Goal: Task Accomplishment & Management: Manage account settings

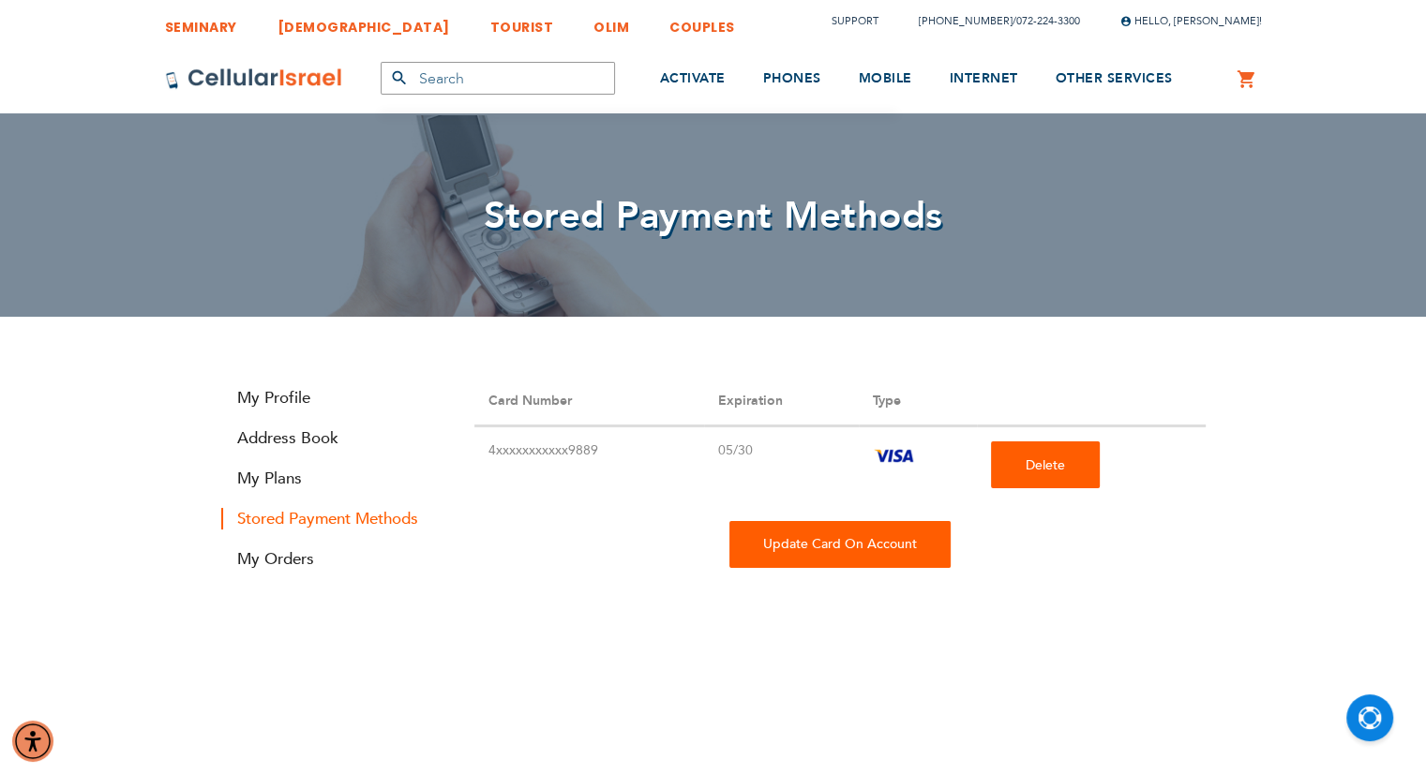
type input "[EMAIL_ADDRESS][DOMAIN_NAME]"
click at [802, 552] on div "Update Card On Account" at bounding box center [839, 544] width 221 height 47
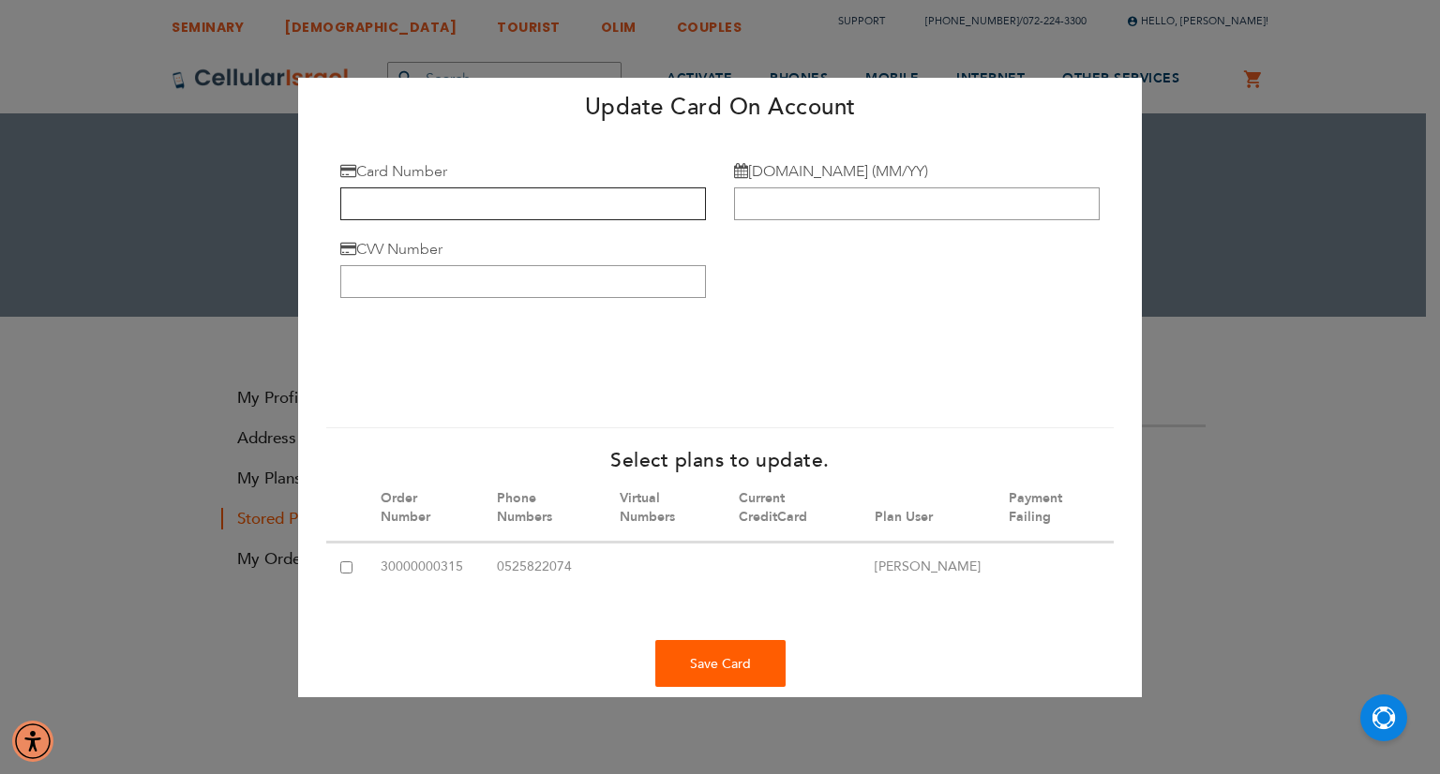
click at [381, 195] on input "Card Number" at bounding box center [523, 203] width 366 height 33
type input "[CREDIT_CARD_NUMBER]"
type input "12/28"
type input "494"
click at [497, 199] on input "[CREDIT_CARD_NUMBER]" at bounding box center [523, 203] width 366 height 33
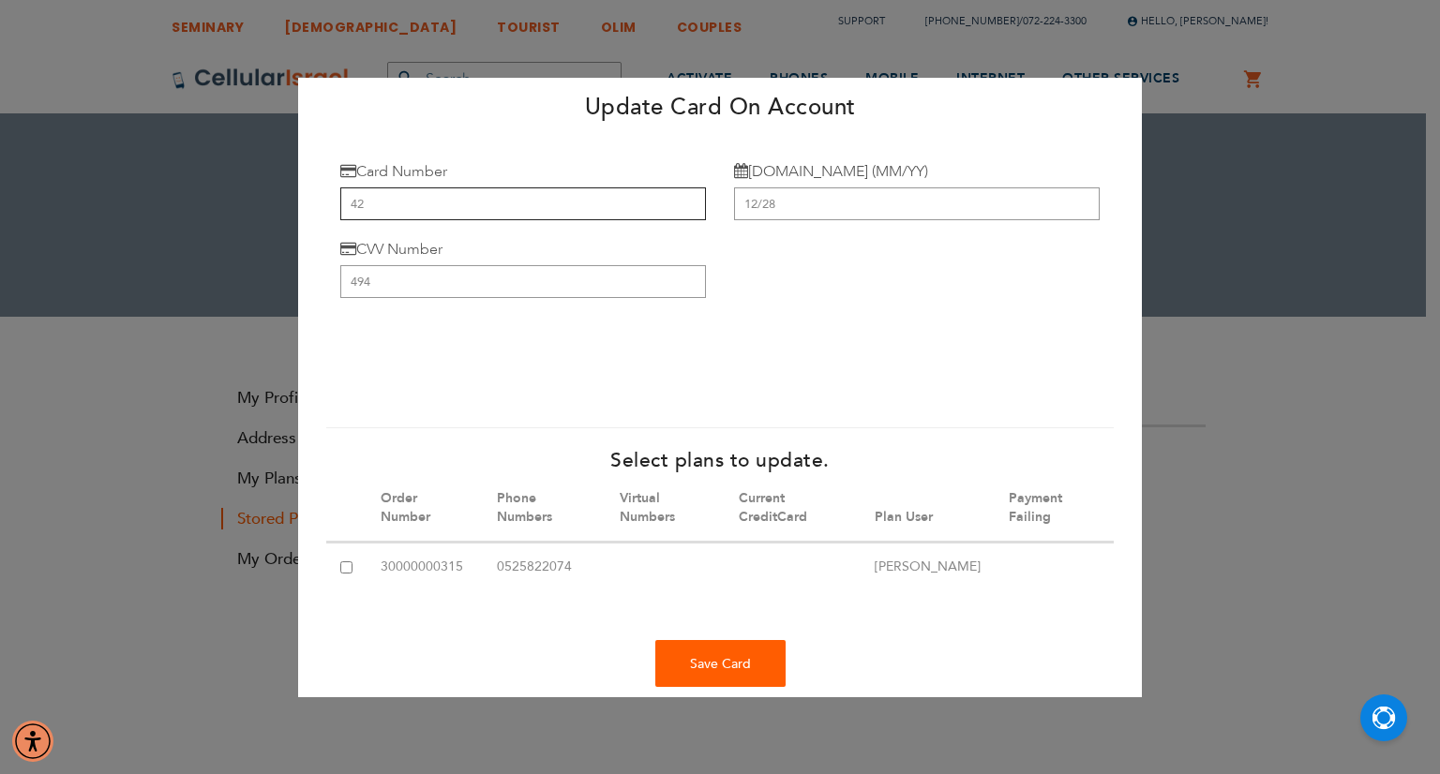
type input "4"
click at [451, 202] on input "4147 2027 5098 9" at bounding box center [523, 203] width 366 height 33
type input "[CREDIT_CARD_NUMBER]"
click at [390, 278] on input "494" at bounding box center [523, 281] width 366 height 33
type input "4"
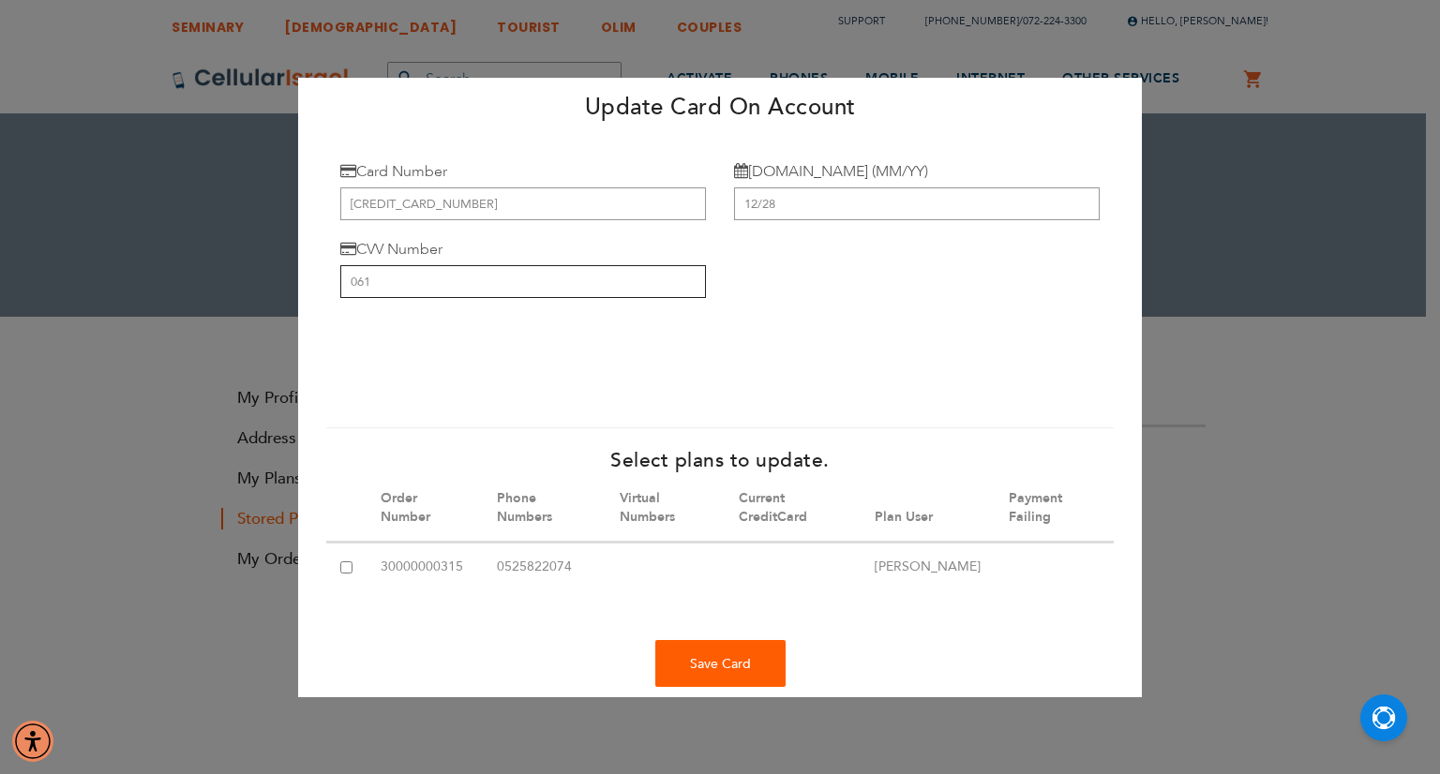
type input "061"
click at [774, 206] on input "12/28" at bounding box center [917, 203] width 366 height 33
type input "1"
type input "09/27"
click at [695, 668] on div "Save Card" at bounding box center [720, 663] width 130 height 47
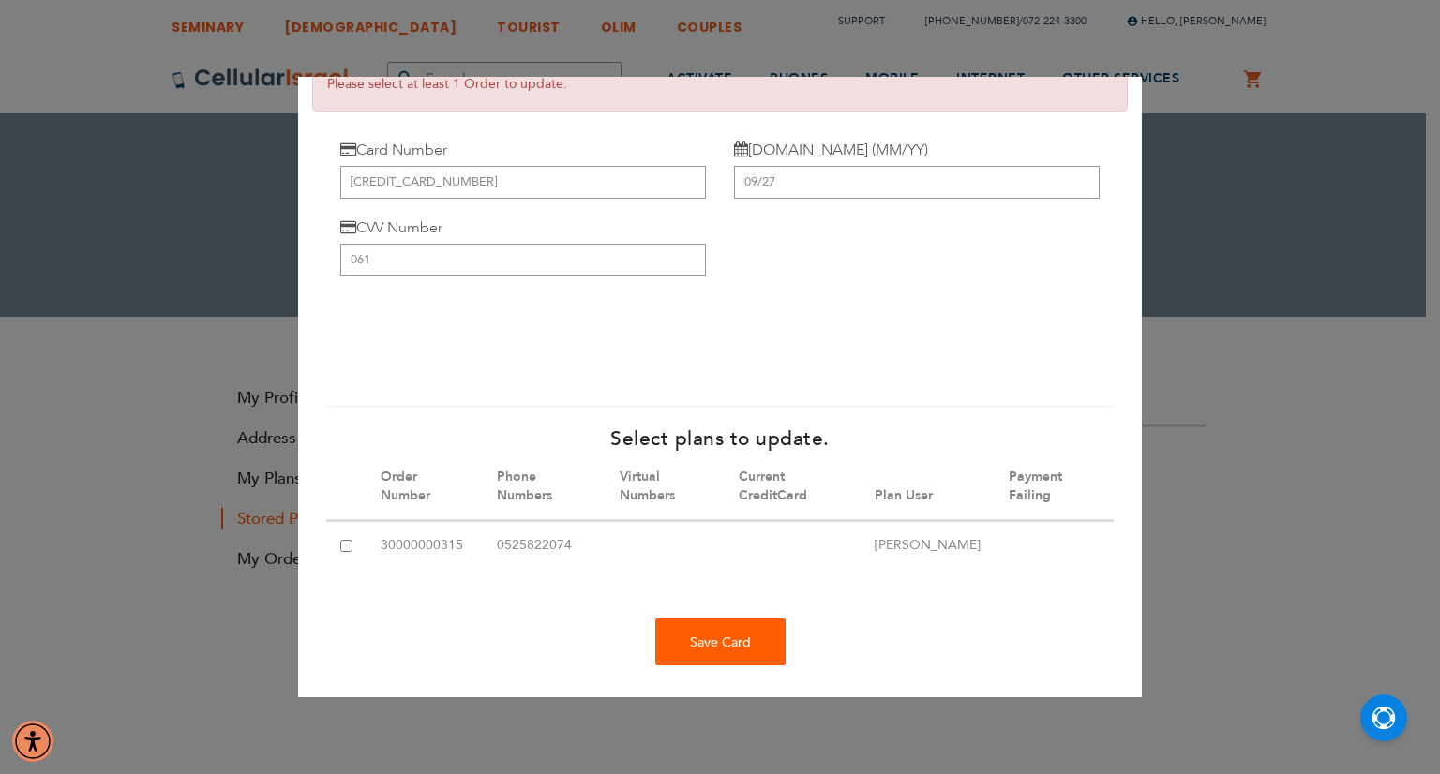
scroll to position [118, 0]
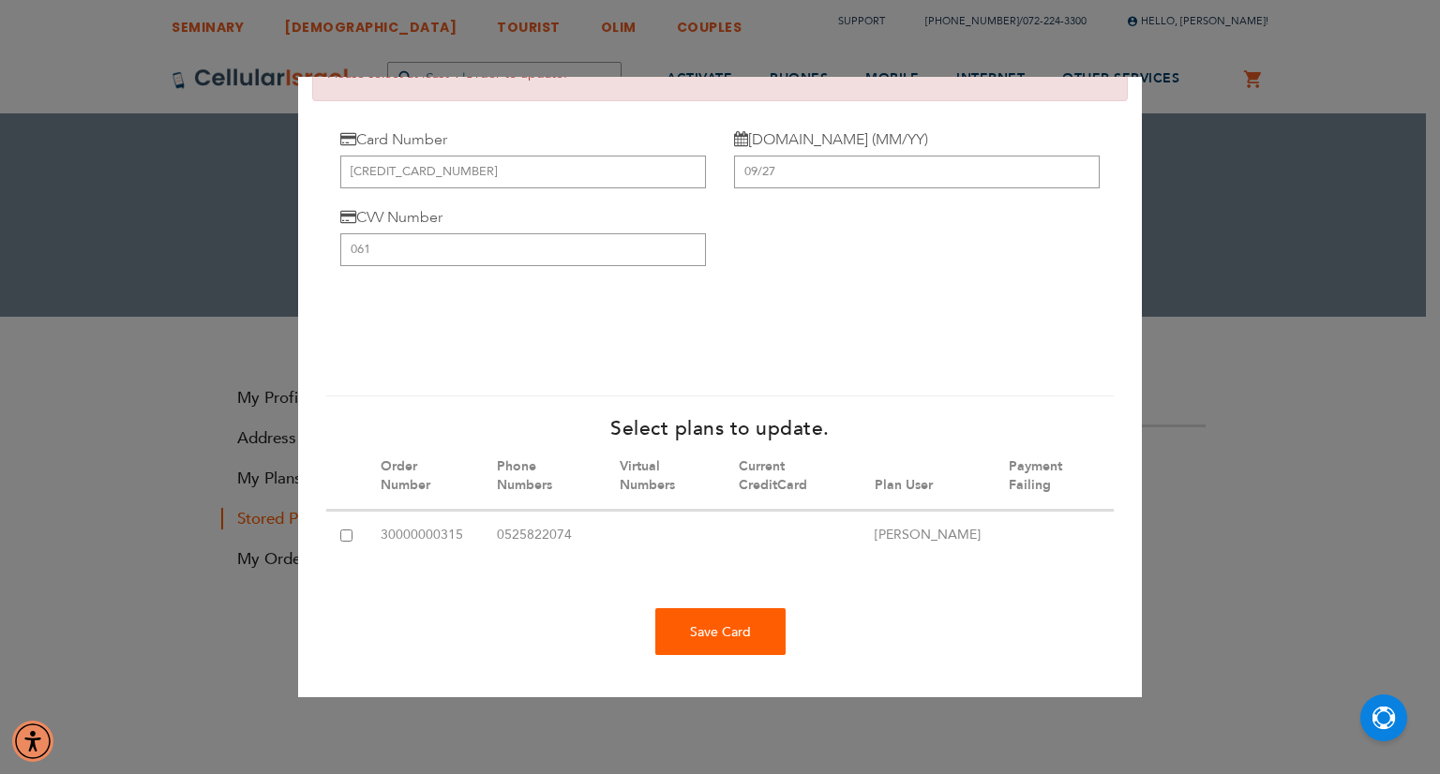
click at [345, 529] on input "checkbox" at bounding box center [346, 535] width 12 height 12
checkbox input "true"
click at [694, 635] on div "Save Card" at bounding box center [720, 630] width 130 height 47
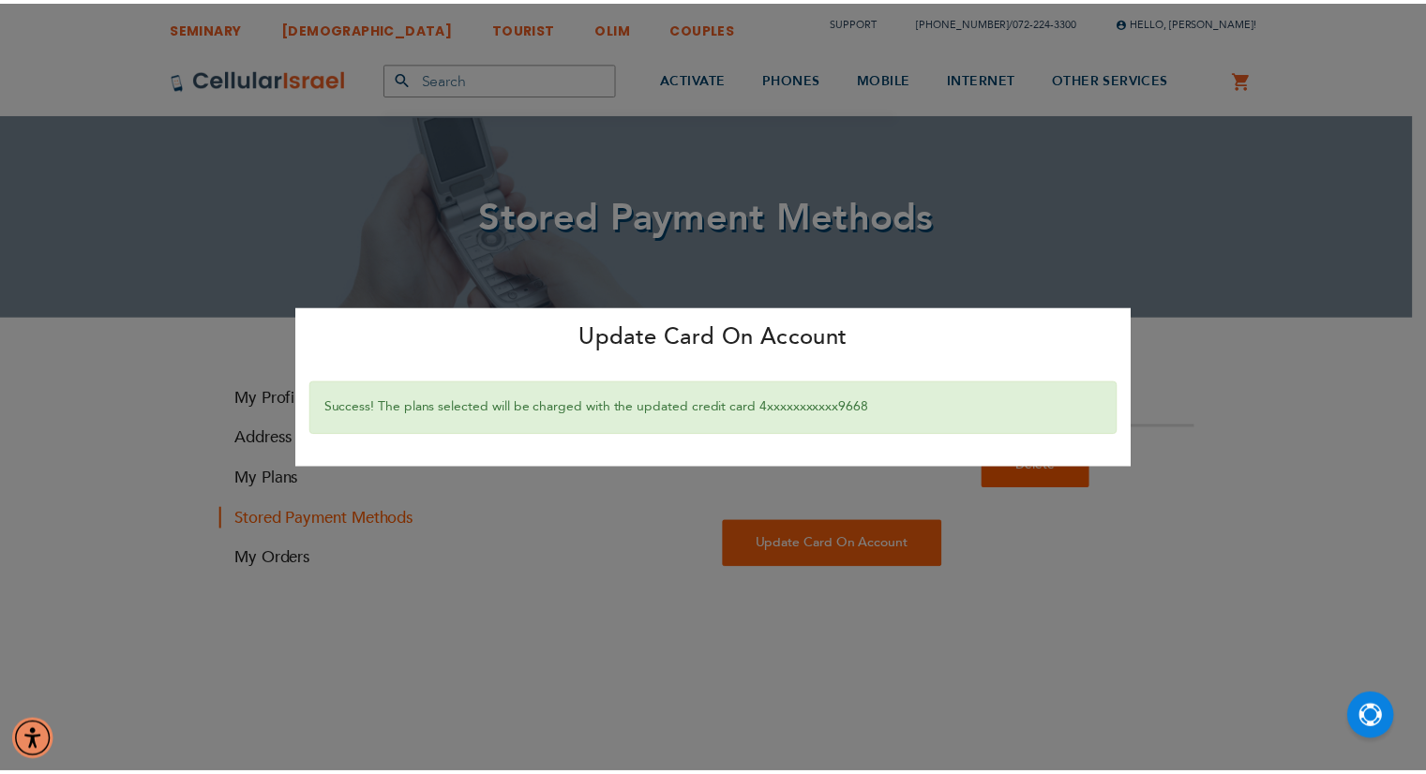
scroll to position [0, 0]
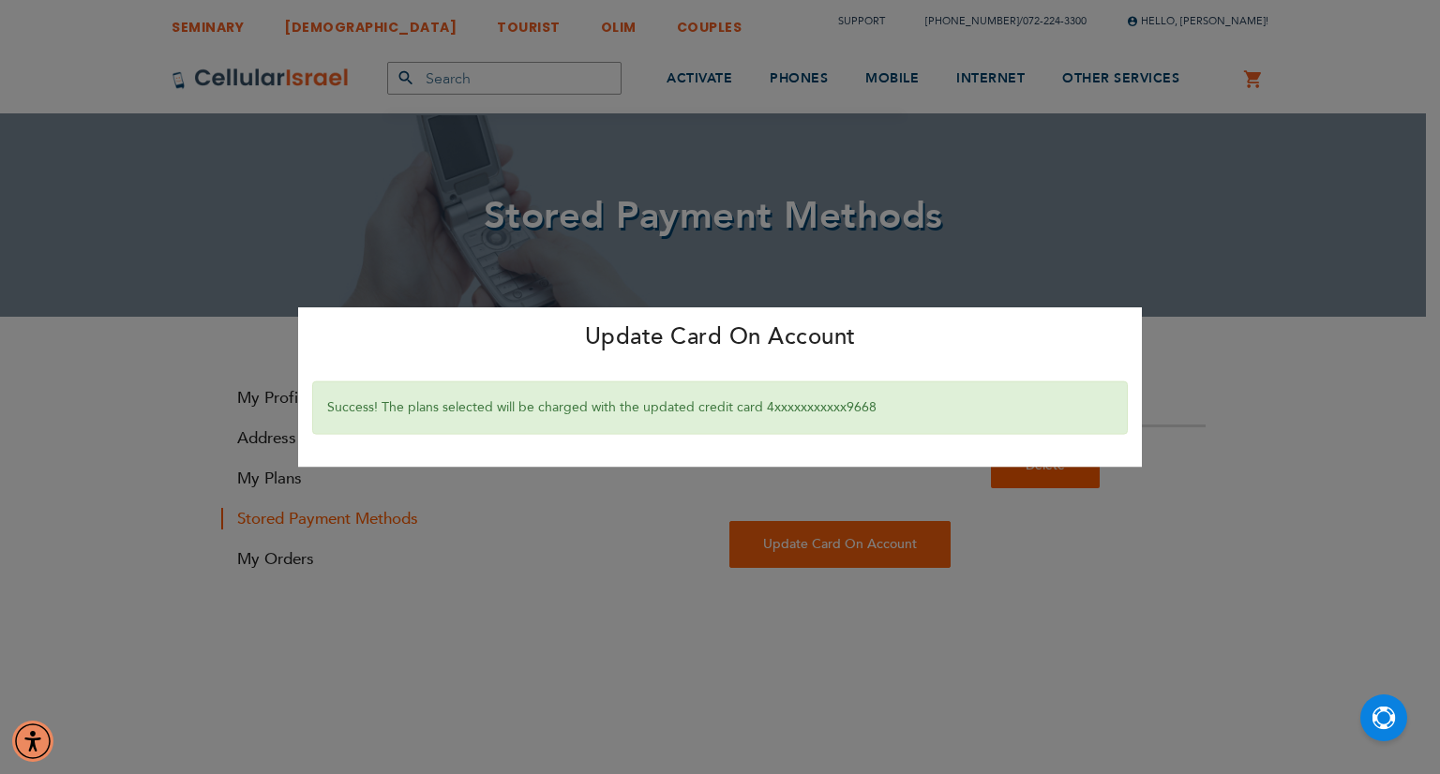
click at [963, 552] on div "Update Card On Account × Success! The plans selected will be charged with the u…" at bounding box center [720, 387] width 1440 height 774
